Goal: Find contact information: Find contact information

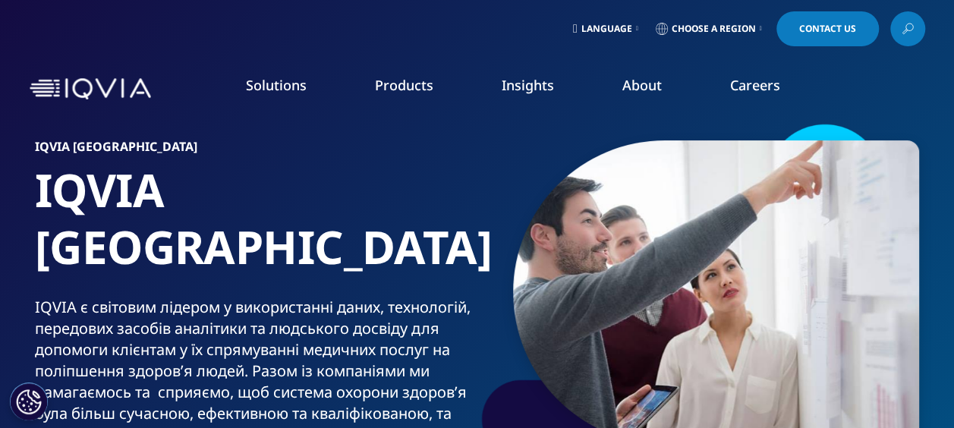
click at [841, 33] on span "Contact Us" at bounding box center [827, 28] width 57 height 9
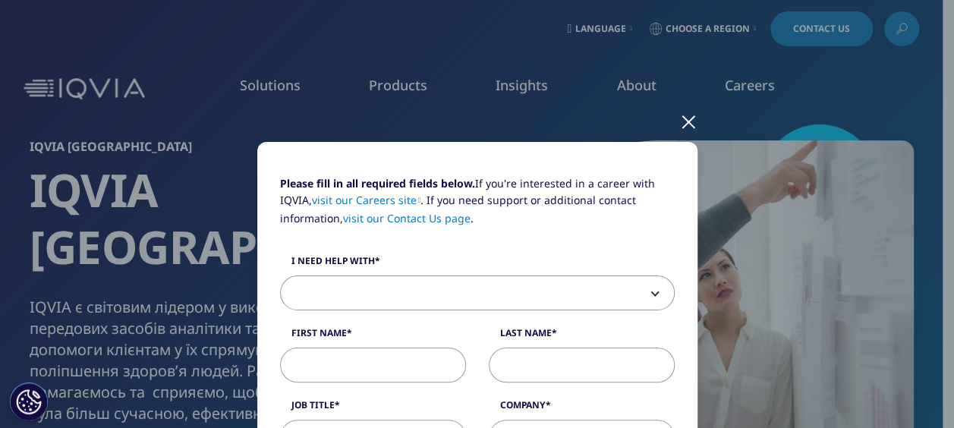
click at [686, 126] on div at bounding box center [688, 121] width 17 height 42
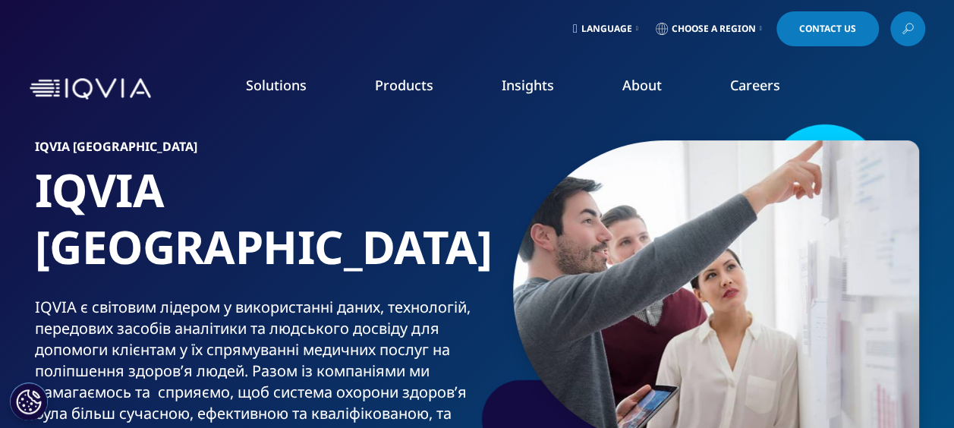
click at [337, 385] on link "Executive Team" at bounding box center [372, 377] width 233 height 17
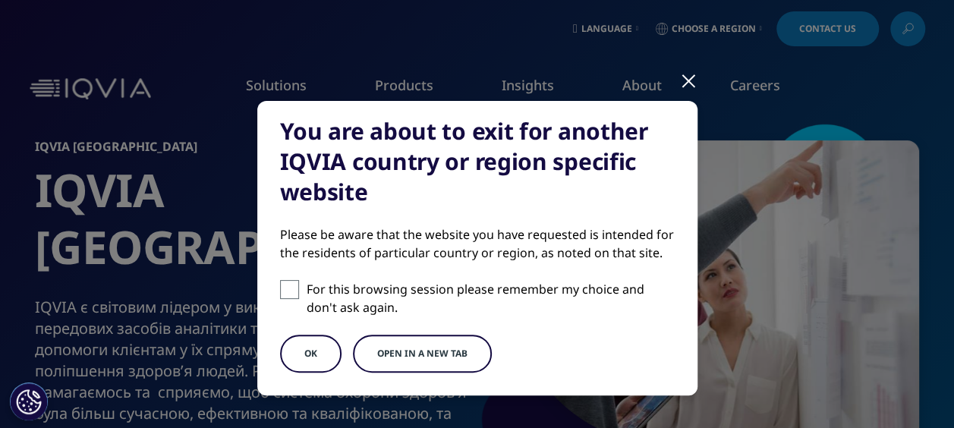
scroll to position [76, 0]
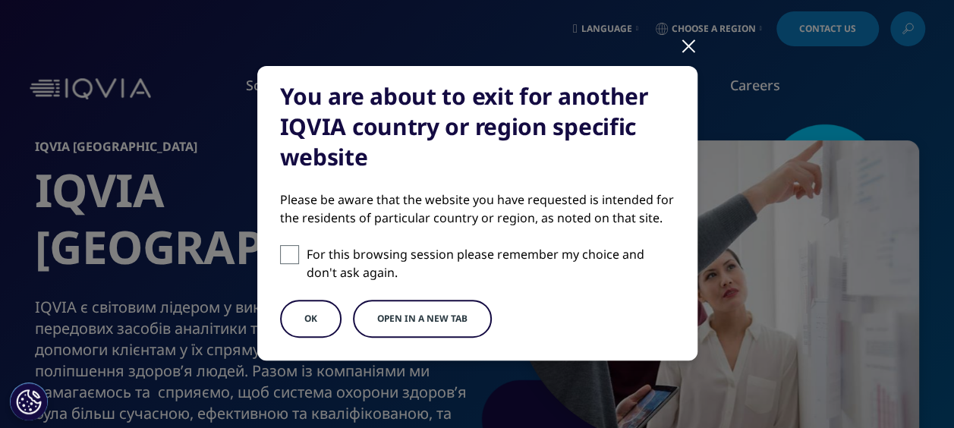
click at [446, 322] on button "Open in a new tab" at bounding box center [422, 319] width 139 height 38
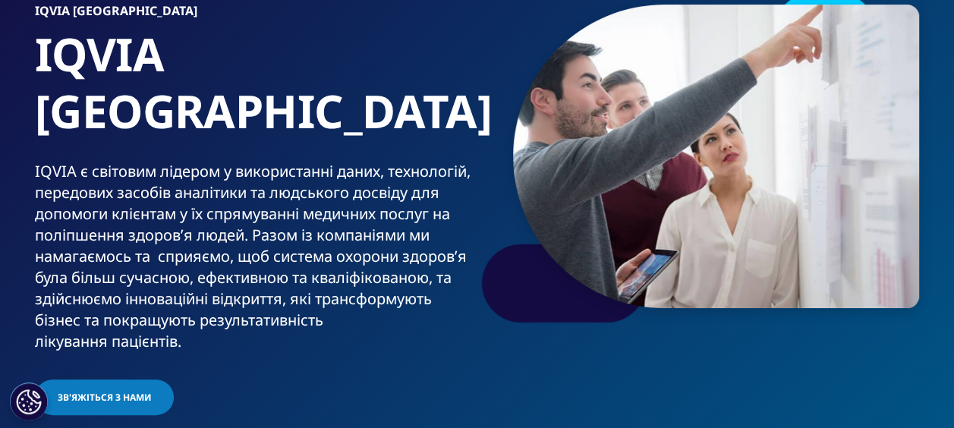
scroll to position [228, 0]
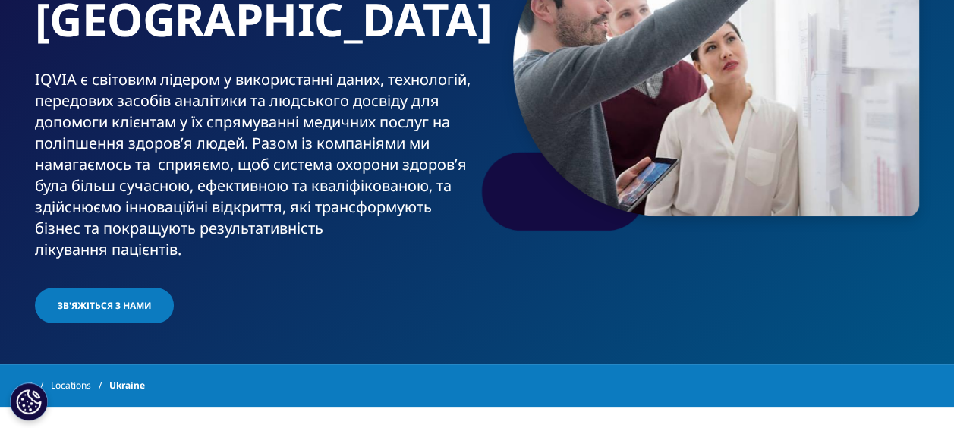
click at [149, 288] on link "Зв'яжіться з нами" at bounding box center [104, 306] width 139 height 36
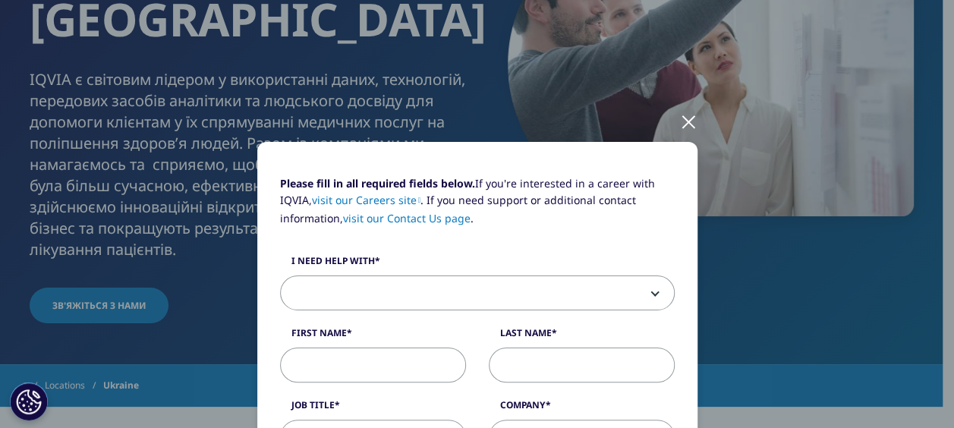
scroll to position [152, 0]
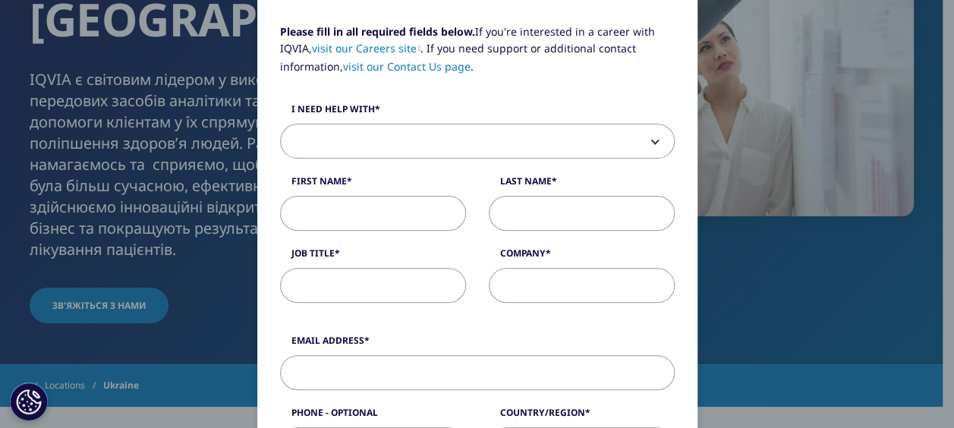
click at [652, 141] on b at bounding box center [652, 141] width 0 height 0
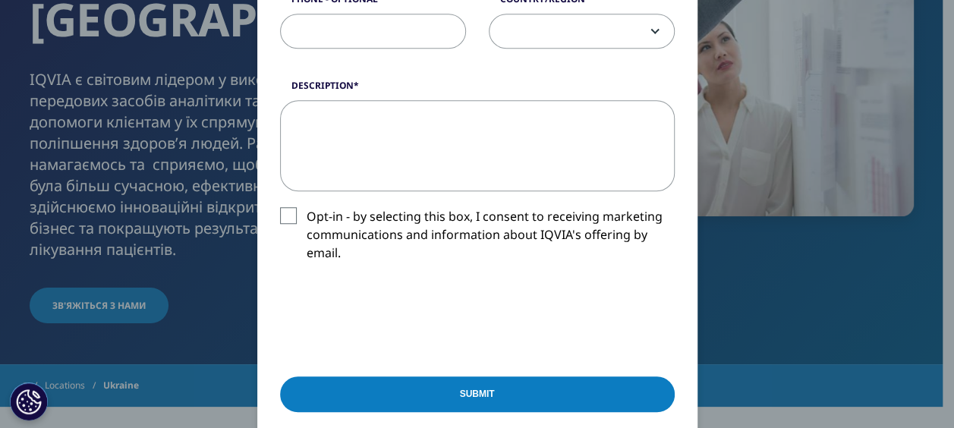
scroll to position [683, 0]
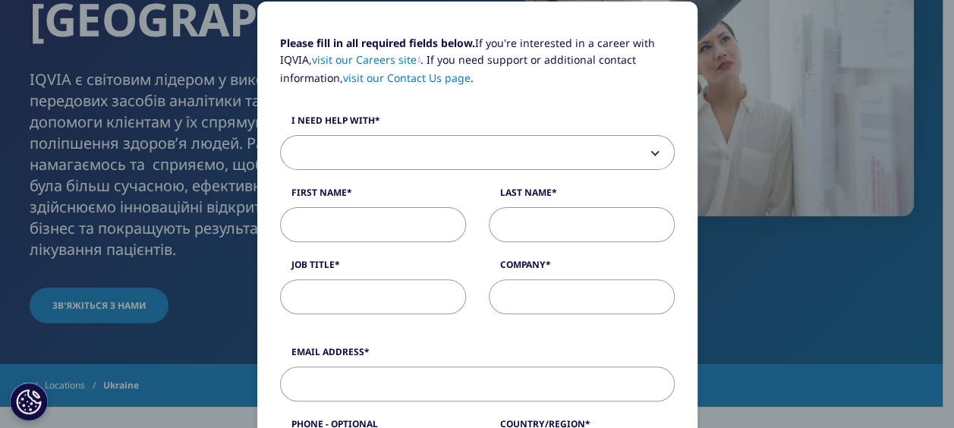
scroll to position [0, 0]
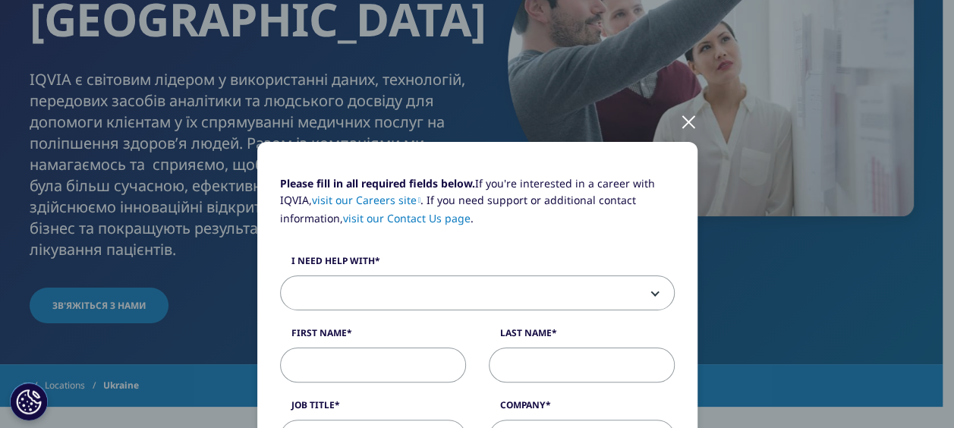
click at [682, 117] on div at bounding box center [688, 121] width 17 height 42
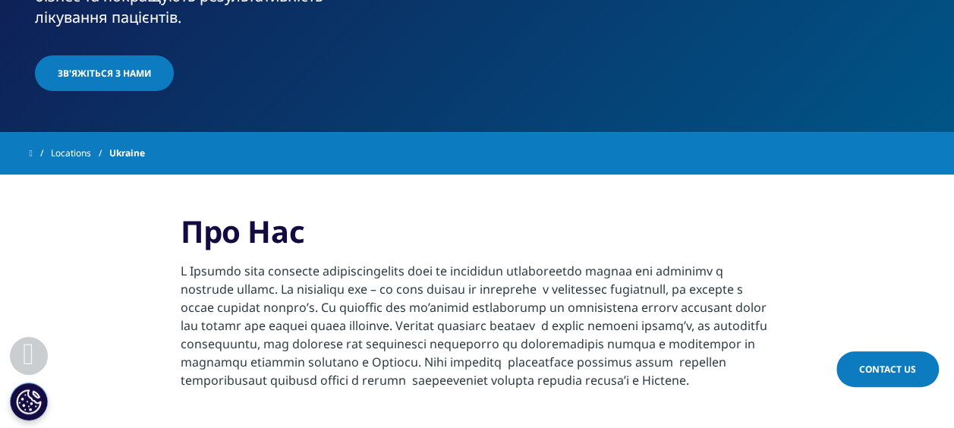
scroll to position [531, 0]
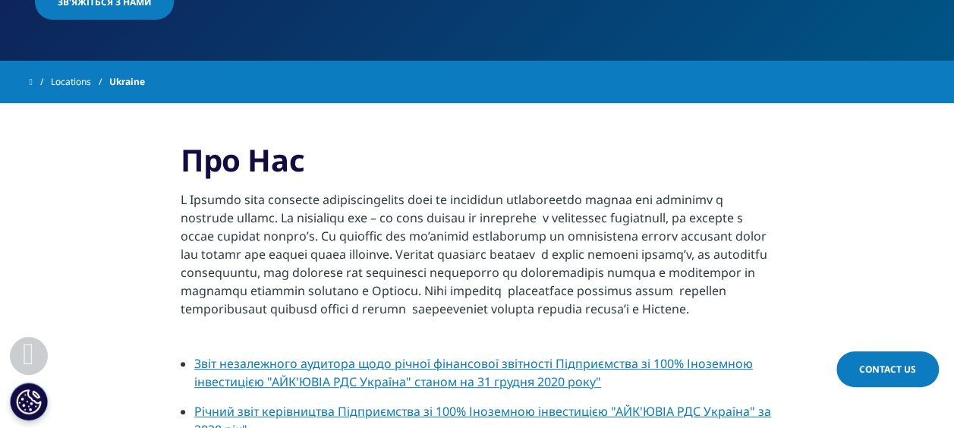
click at [866, 375] on span "Contact Us" at bounding box center [887, 369] width 57 height 13
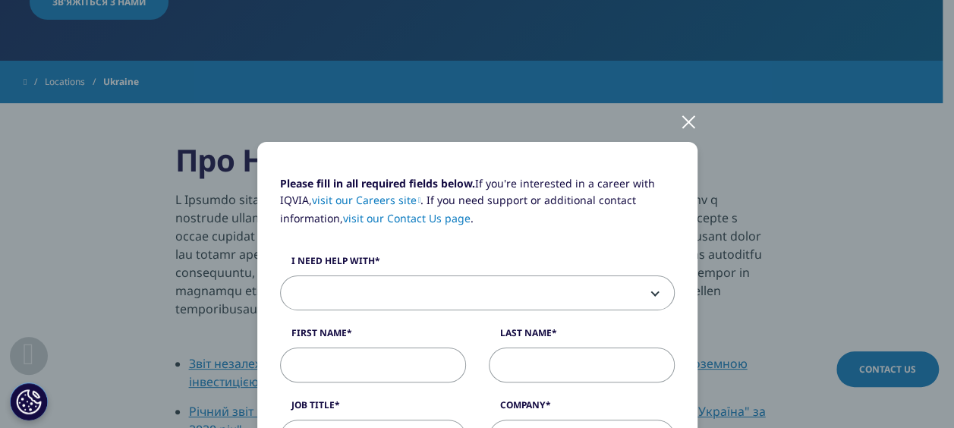
click at [389, 220] on link "visit our Contact Us page" at bounding box center [407, 218] width 128 height 14
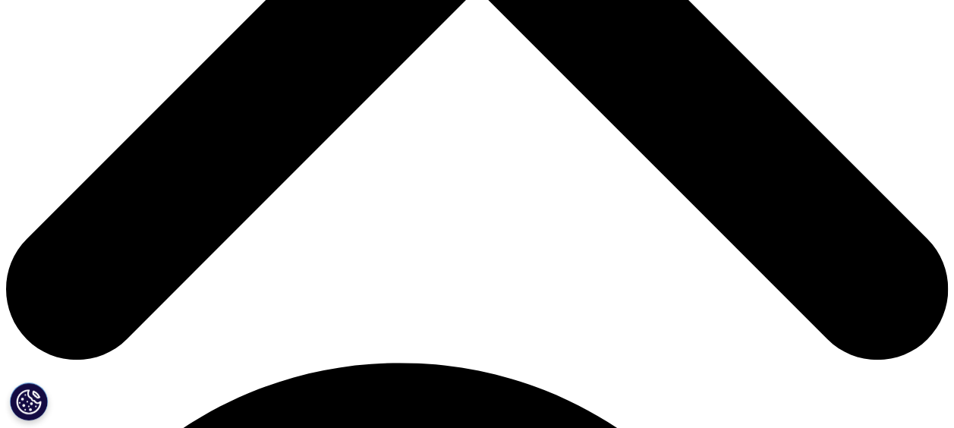
scroll to position [683, 0]
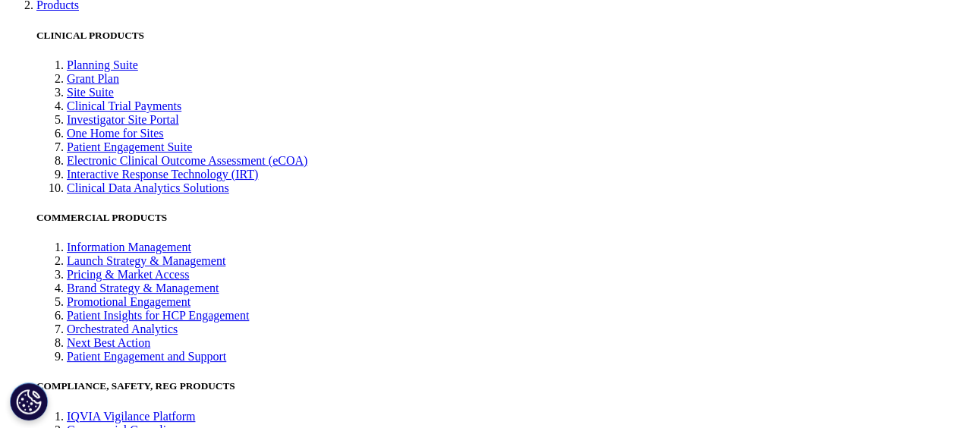
scroll to position [2656, 0]
